Goal: Task Accomplishment & Management: Use online tool/utility

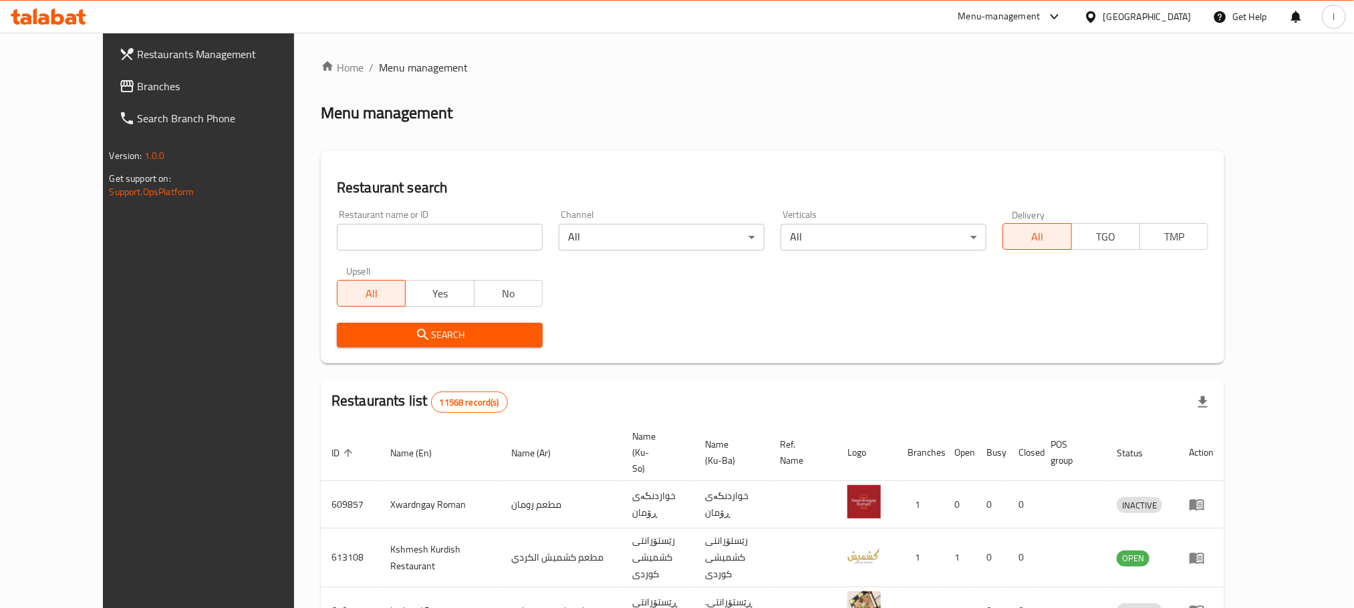
click at [337, 243] on input "search" at bounding box center [440, 237] width 206 height 27
paste input "Chef [PERSON_NAME]"
type input "Chef [PERSON_NAME]"
click button "Search" at bounding box center [440, 335] width 206 height 25
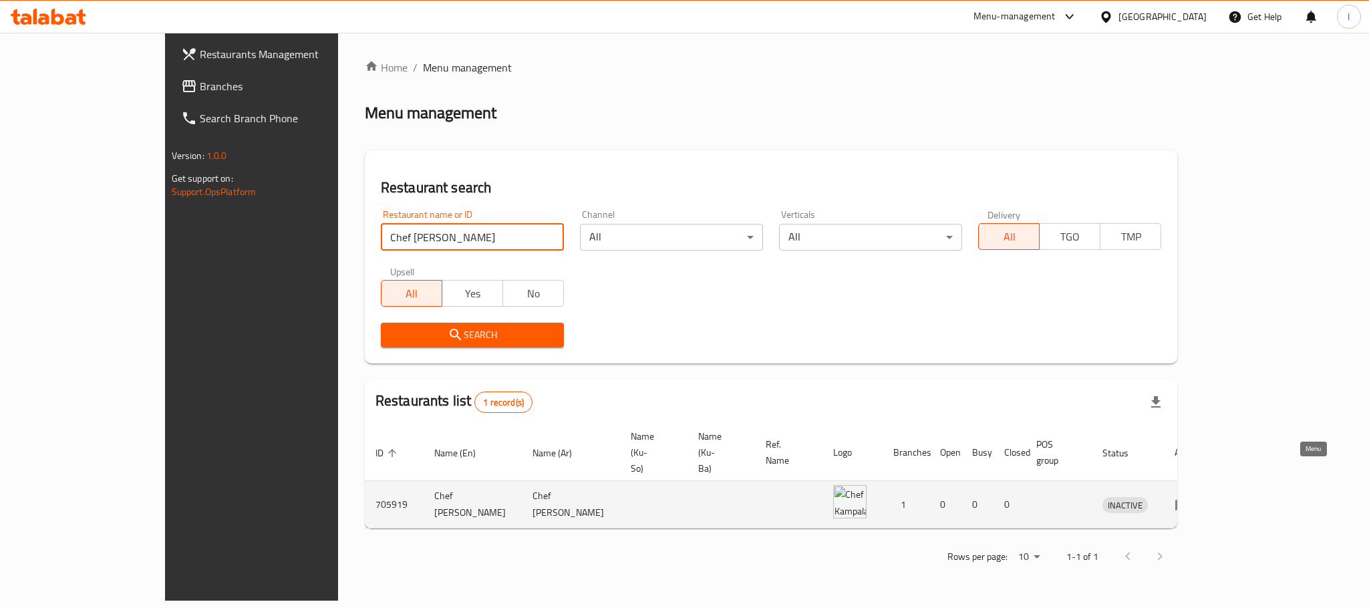
click at [1191, 496] on icon "enhanced table" at bounding box center [1183, 504] width 16 height 16
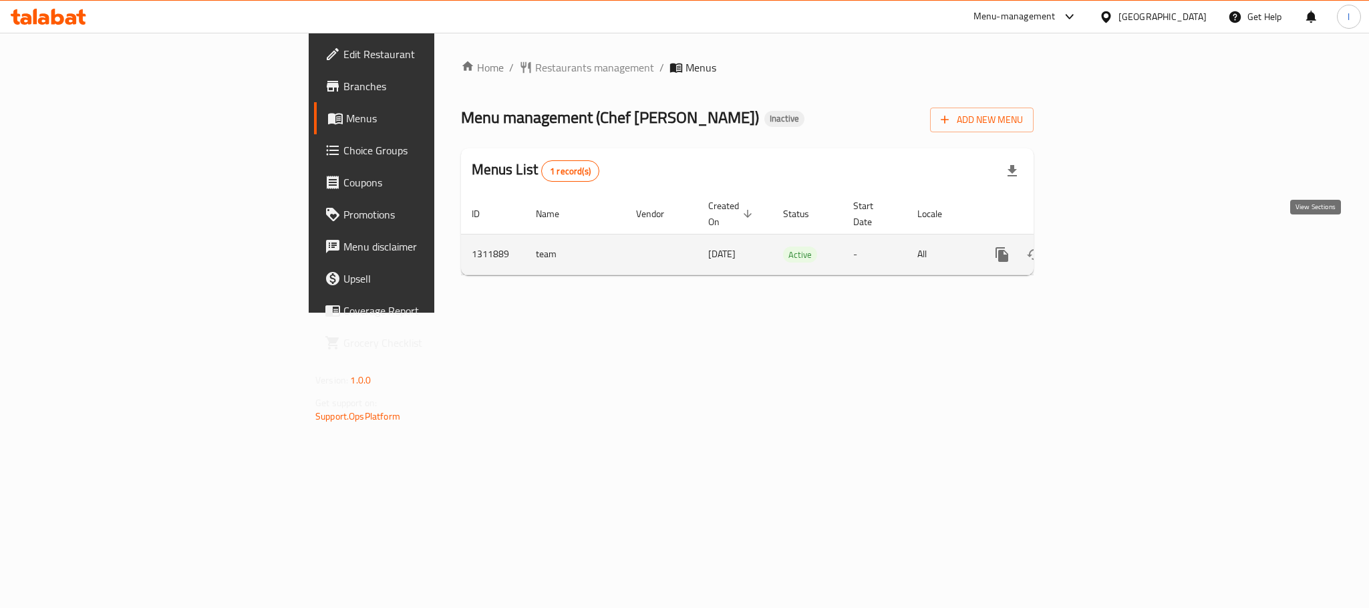
click at [1114, 239] on link "enhanced table" at bounding box center [1098, 255] width 32 height 32
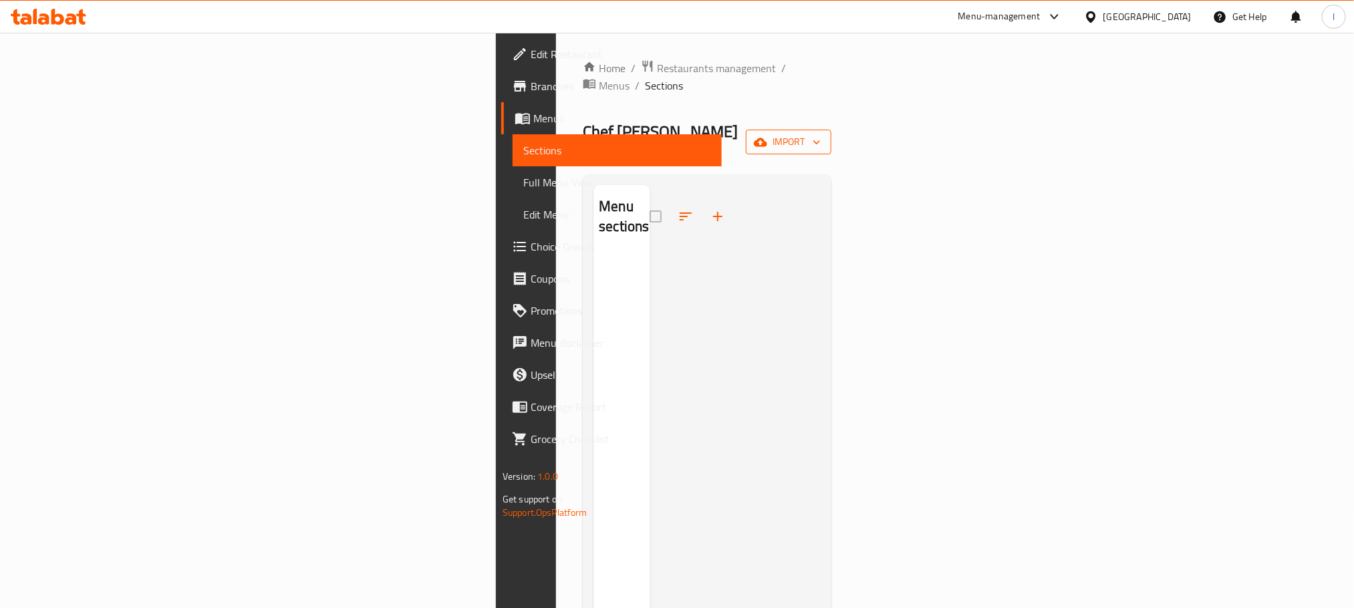
click at [820, 134] on span "import" at bounding box center [788, 142] width 64 height 17
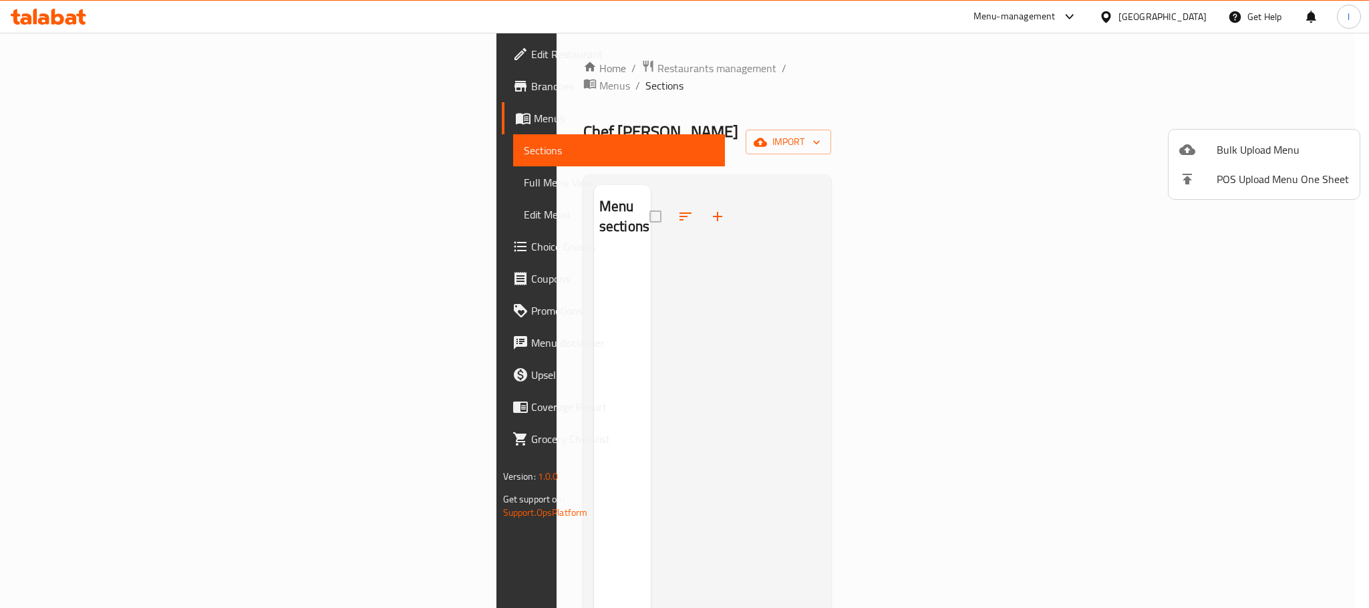
click at [962, 85] on div at bounding box center [684, 304] width 1369 height 608
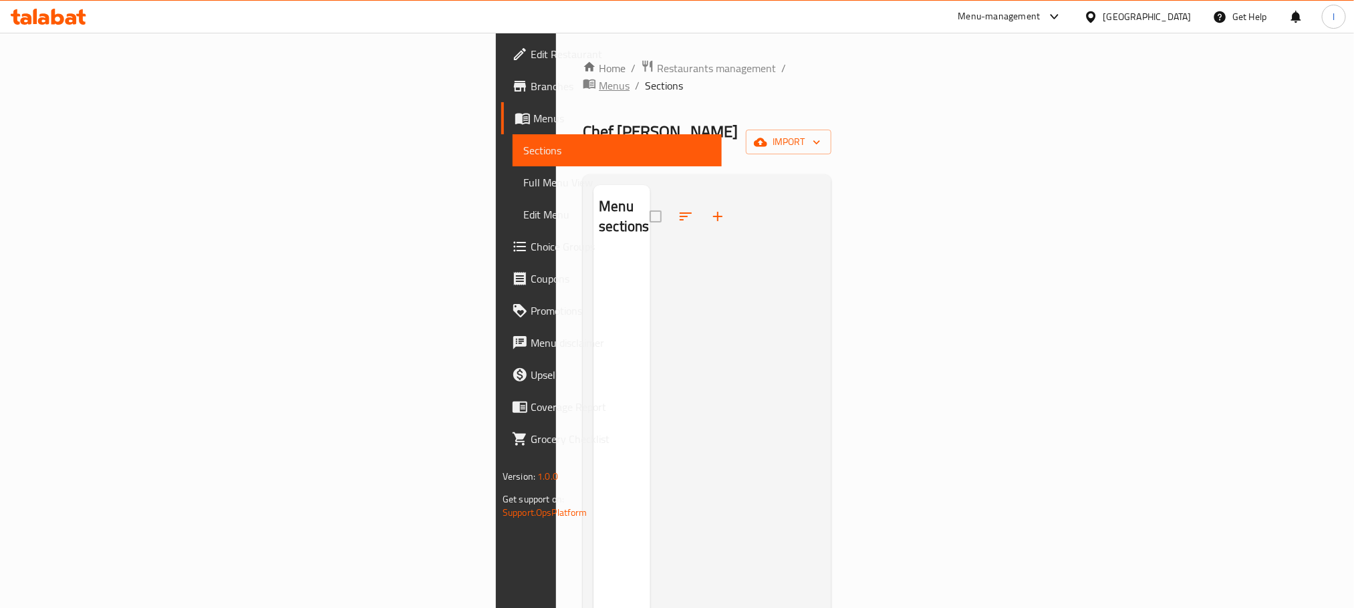
click at [599, 78] on span "Menus" at bounding box center [614, 86] width 31 height 16
